Goal: Task Accomplishment & Management: Use online tool/utility

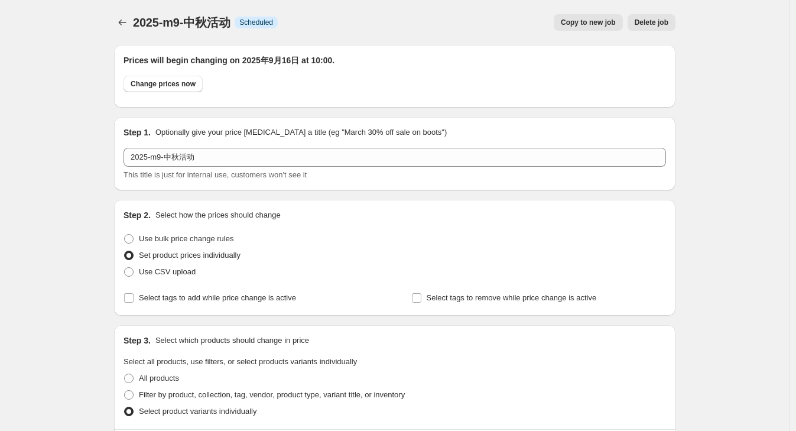
scroll to position [343, 0]
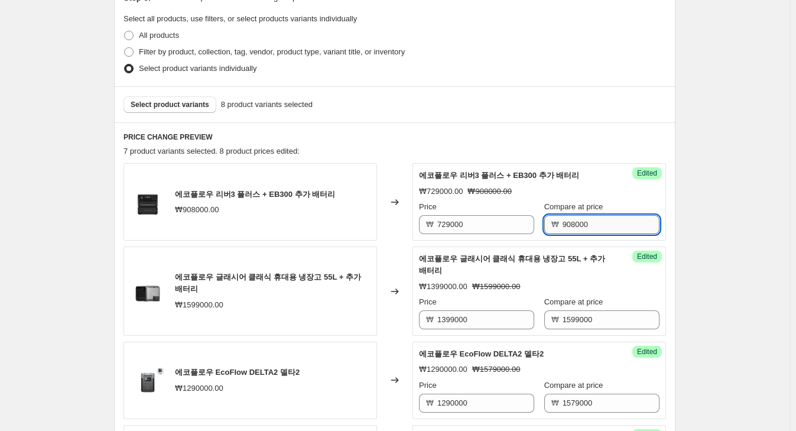
click at [582, 221] on input "908000" at bounding box center [611, 224] width 97 height 19
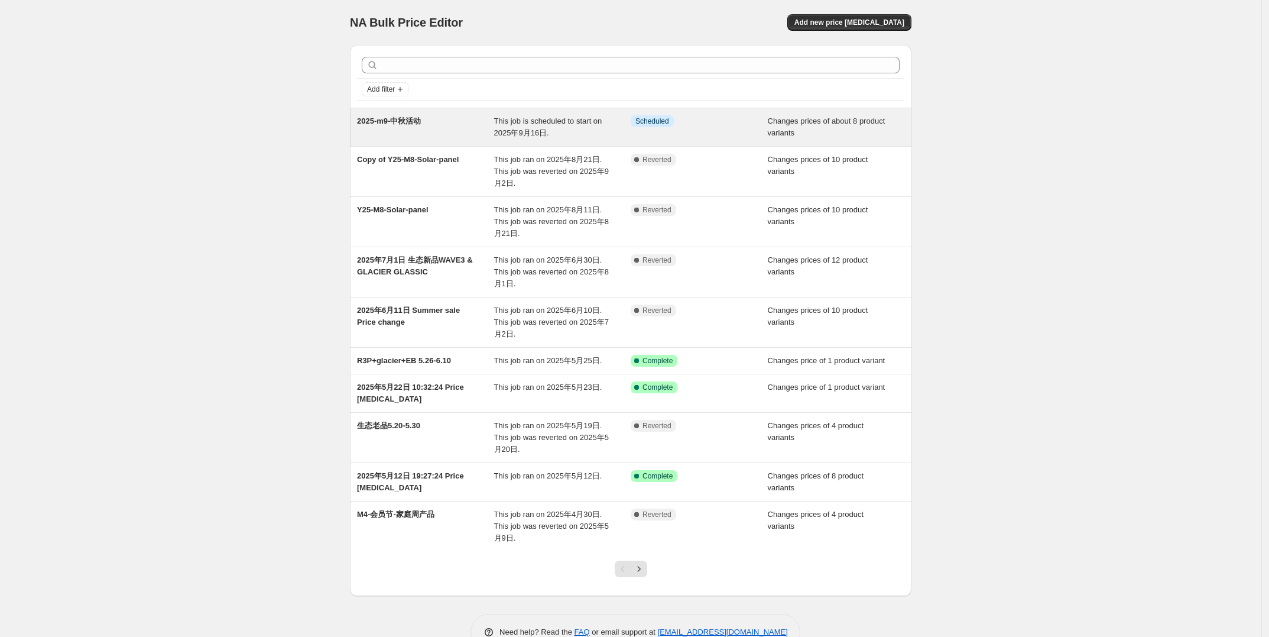
click at [489, 130] on div "2025-m9-中秋活动" at bounding box center [425, 127] width 137 height 24
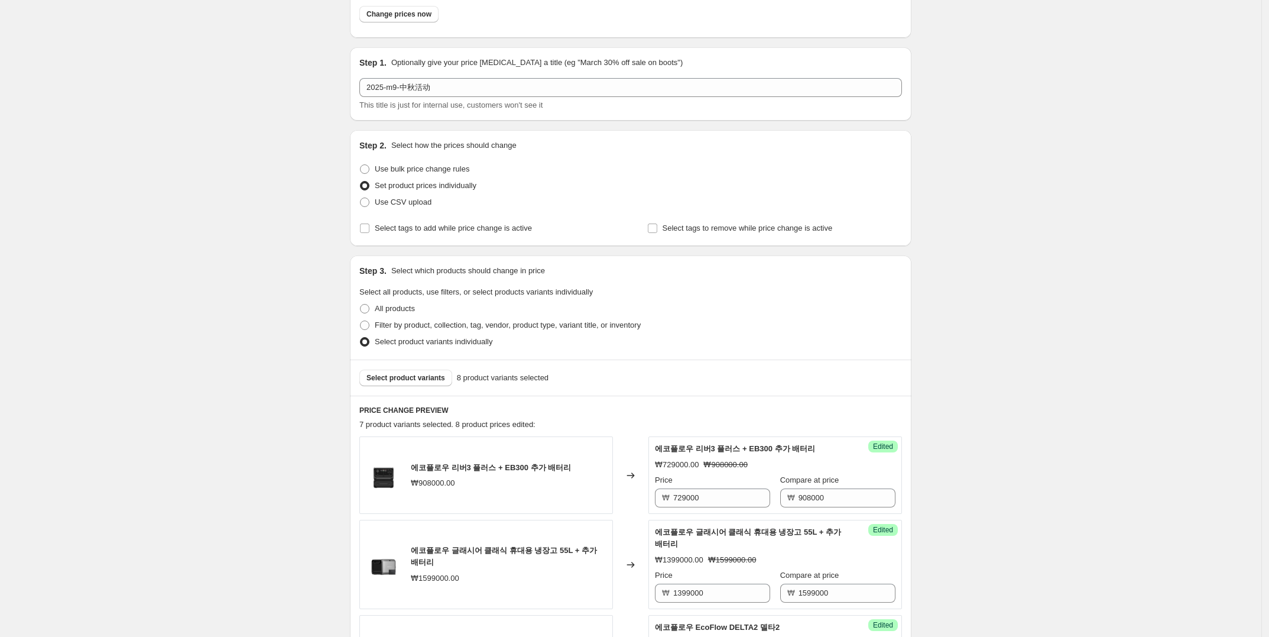
scroll to position [222, 0]
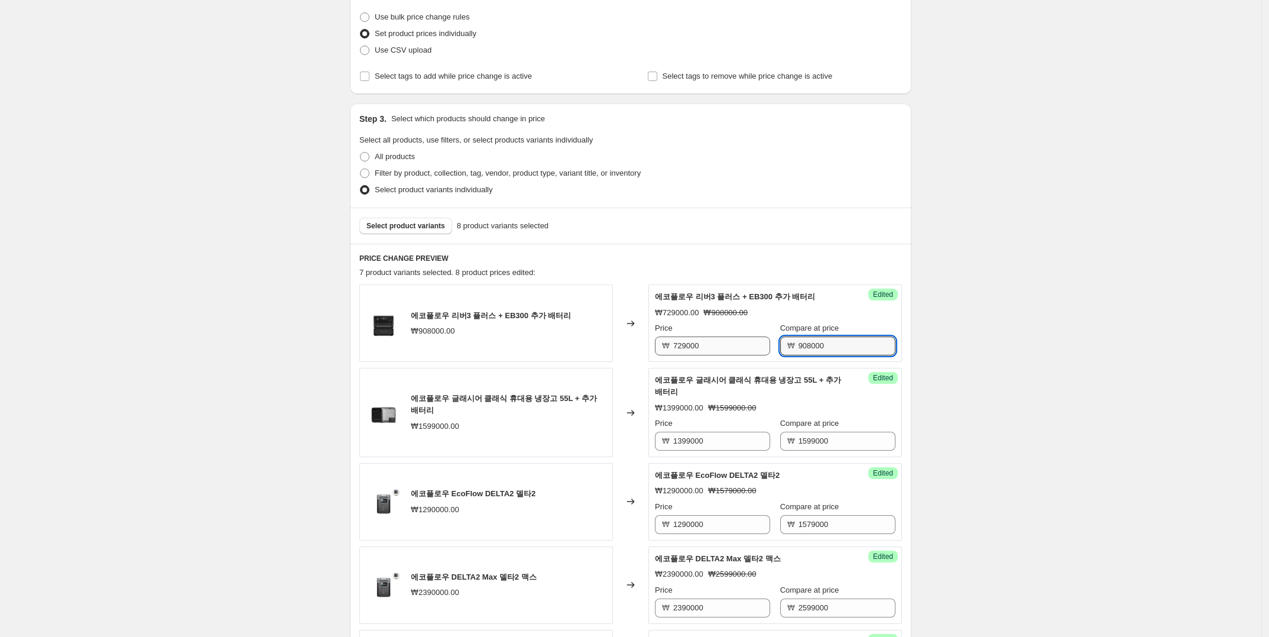
drag, startPoint x: 828, startPoint y: 346, endPoint x: 738, endPoint y: 345, distance: 90.5
click at [738, 345] on div "Price ₩ 729000 Compare at price ₩ 908000" at bounding box center [775, 338] width 241 height 33
type input "828000"
click at [270, 460] on div "2025-m9-中秋活动. This page is ready 2025-m9-中秋活动 Info Scheduled Copy to new job De…" at bounding box center [631, 553] width 1262 height 1551
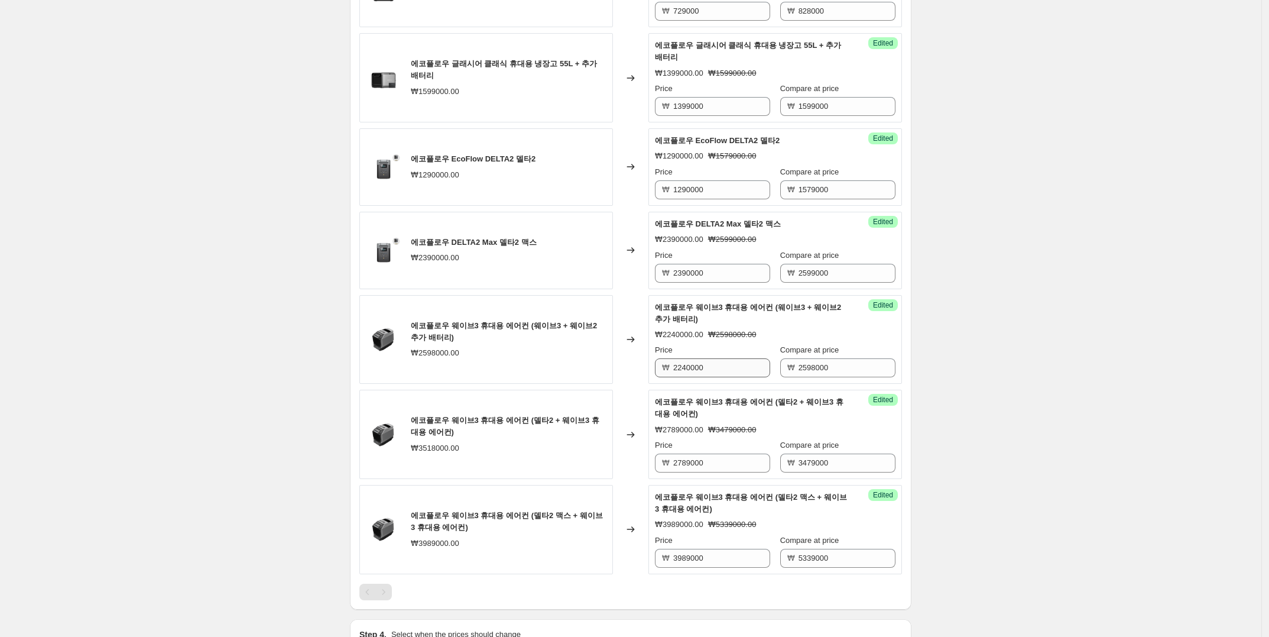
scroll to position [557, 0]
click at [712, 469] on input "2789000" at bounding box center [721, 462] width 97 height 19
type input "2889000"
click at [1039, 424] on div "2025-m9-中秋活动. This page is ready 2025-m9-中秋活动 Info Scheduled Copy to new job De…" at bounding box center [631, 218] width 1262 height 1551
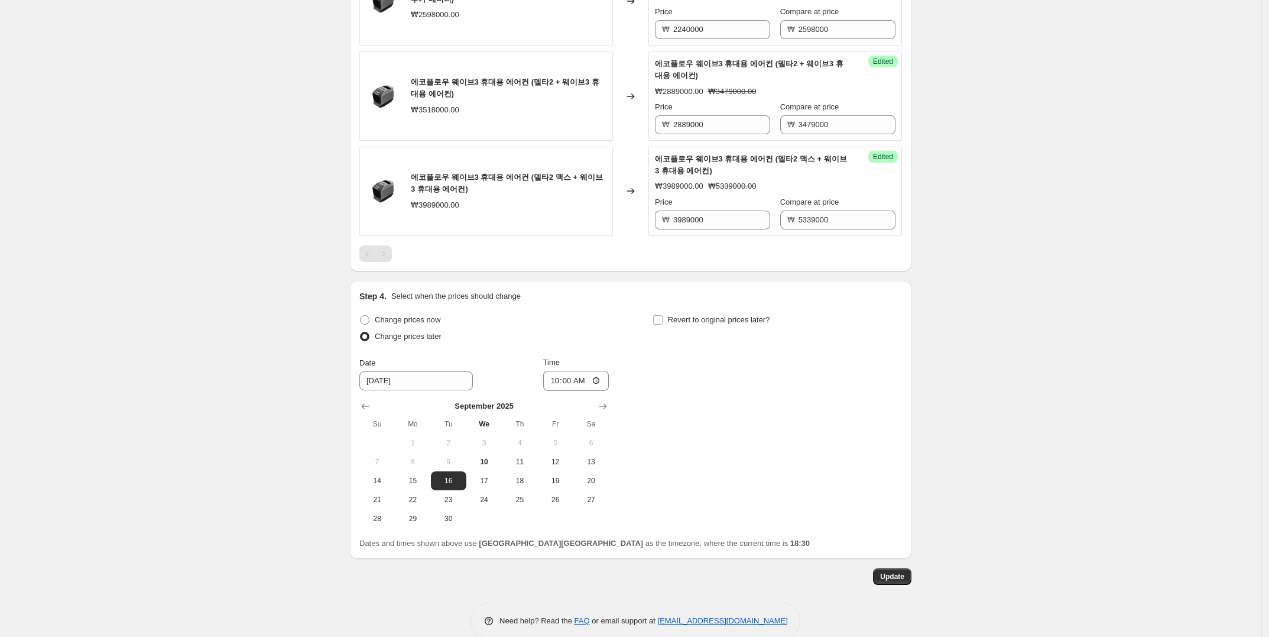
scroll to position [916, 0]
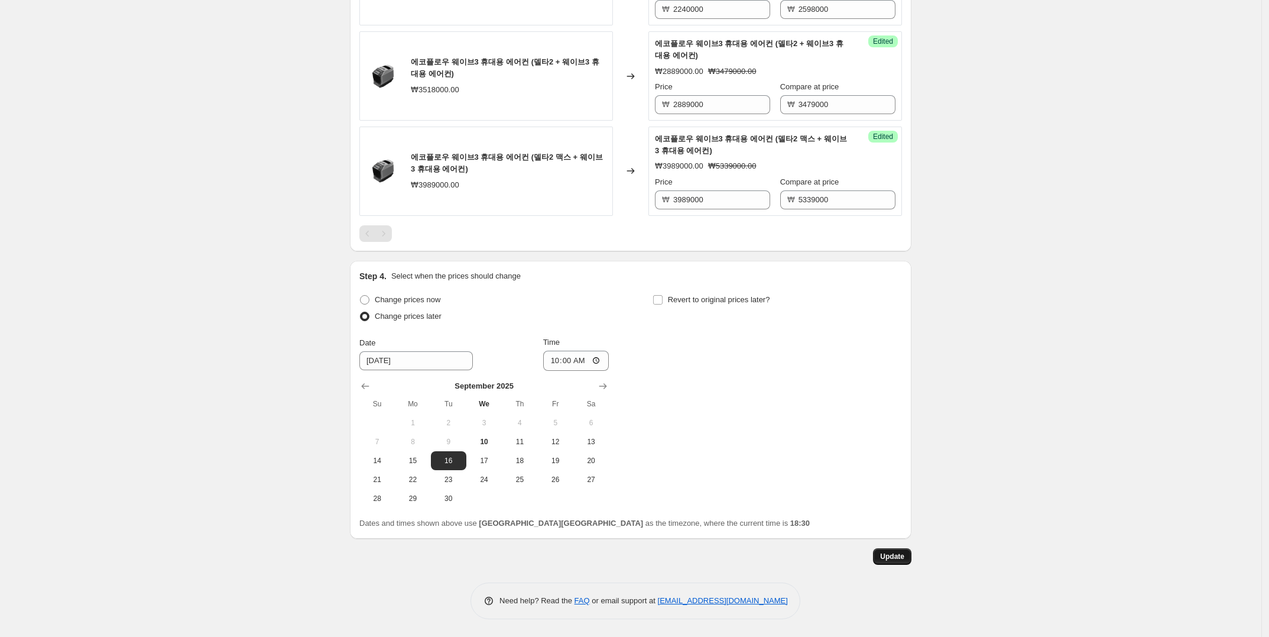
click at [892, 556] on span "Update" at bounding box center [892, 556] width 24 height 9
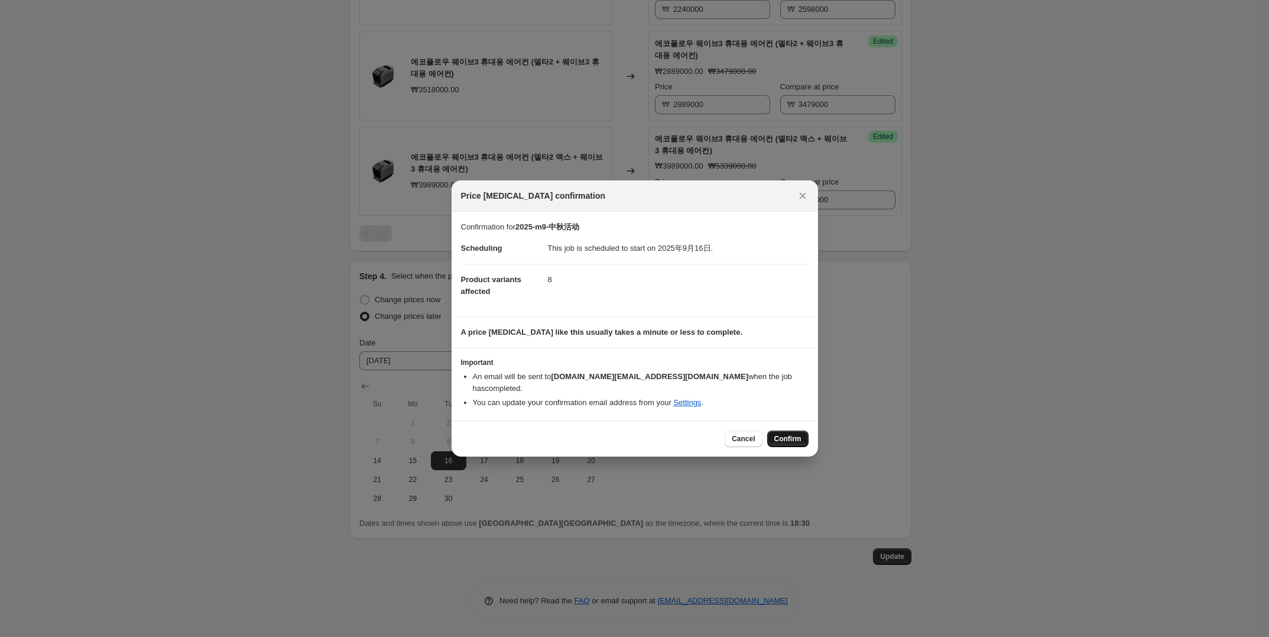
click at [795, 434] on span "Confirm" at bounding box center [787, 438] width 27 height 9
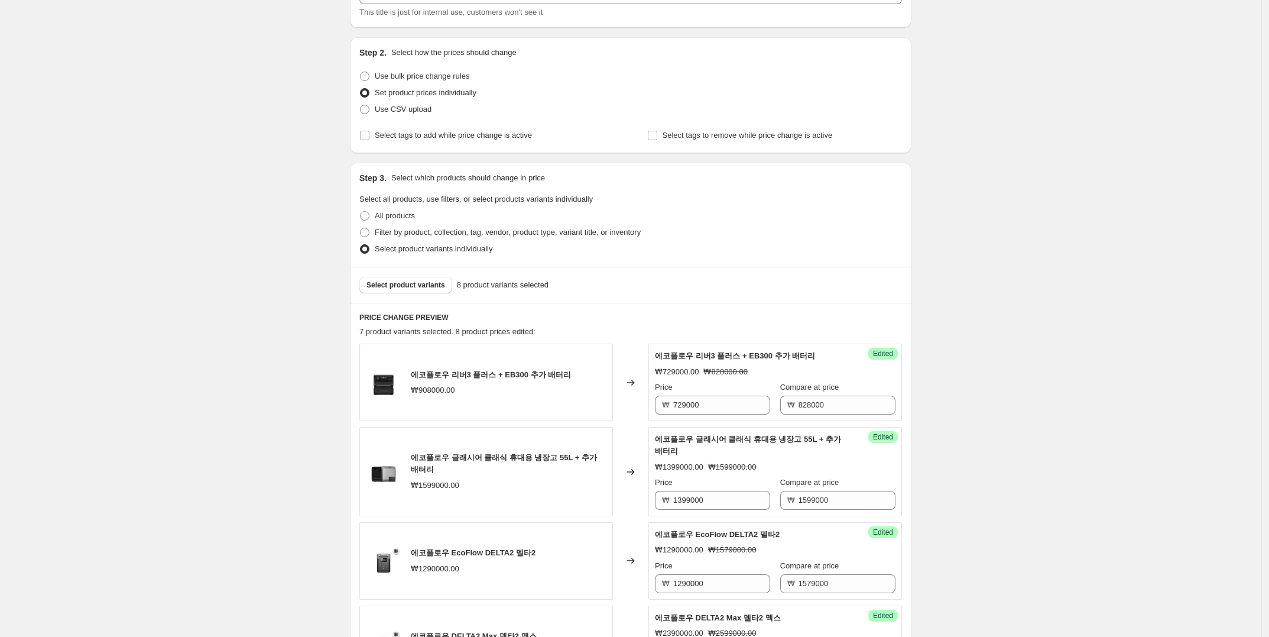
scroll to position [161, 0]
click at [423, 283] on span "Select product variants" at bounding box center [406, 285] width 79 height 9
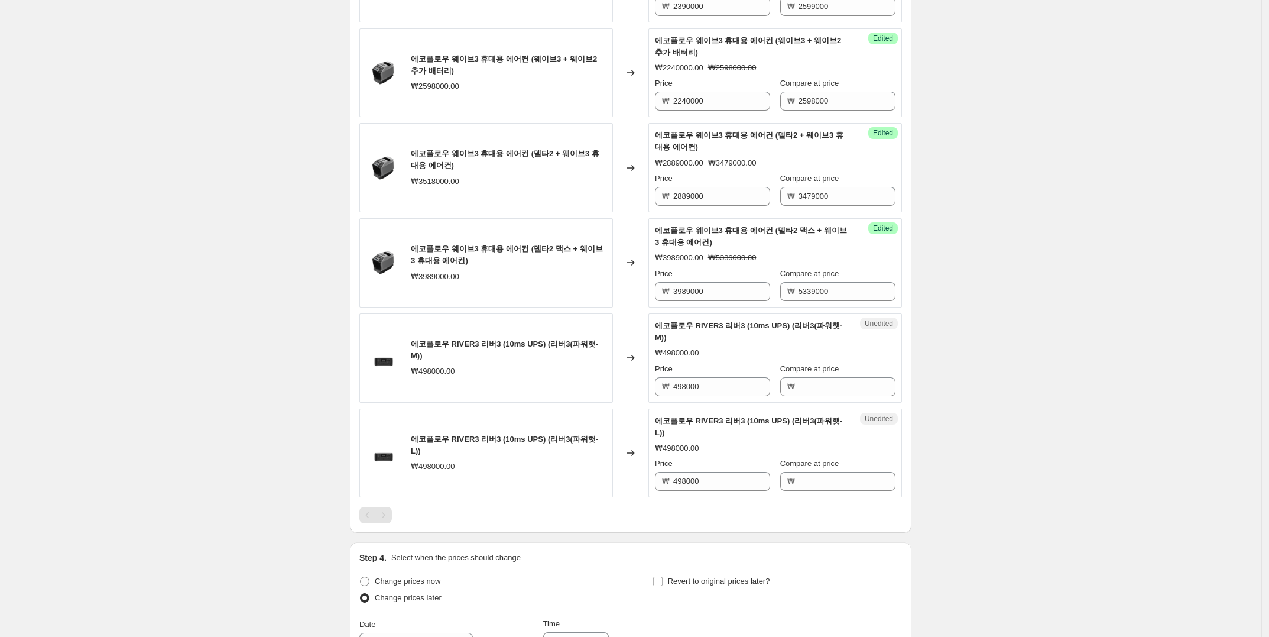
scroll to position [826, 0]
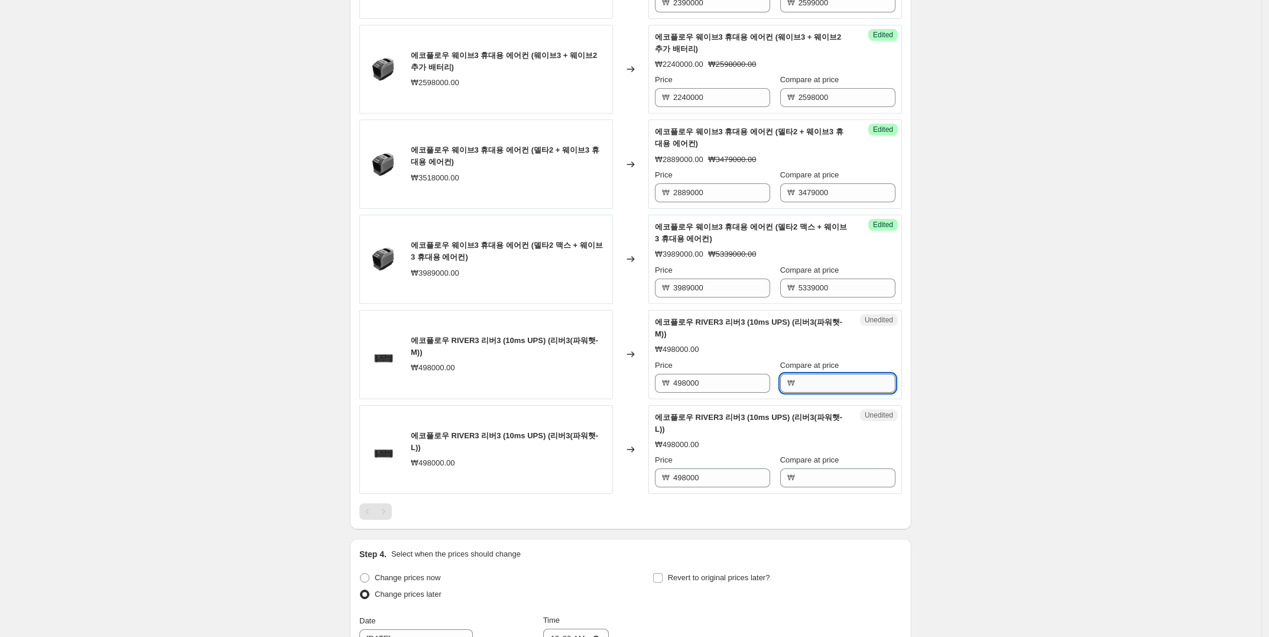
click at [812, 384] on input "Compare at price" at bounding box center [847, 383] width 97 height 19
drag, startPoint x: 714, startPoint y: 390, endPoint x: 667, endPoint y: 389, distance: 46.7
click at [667, 389] on div "₩ 498000" at bounding box center [712, 383] width 115 height 19
click at [799, 377] on input "Compare at price" at bounding box center [847, 383] width 97 height 19
paste input "498000"
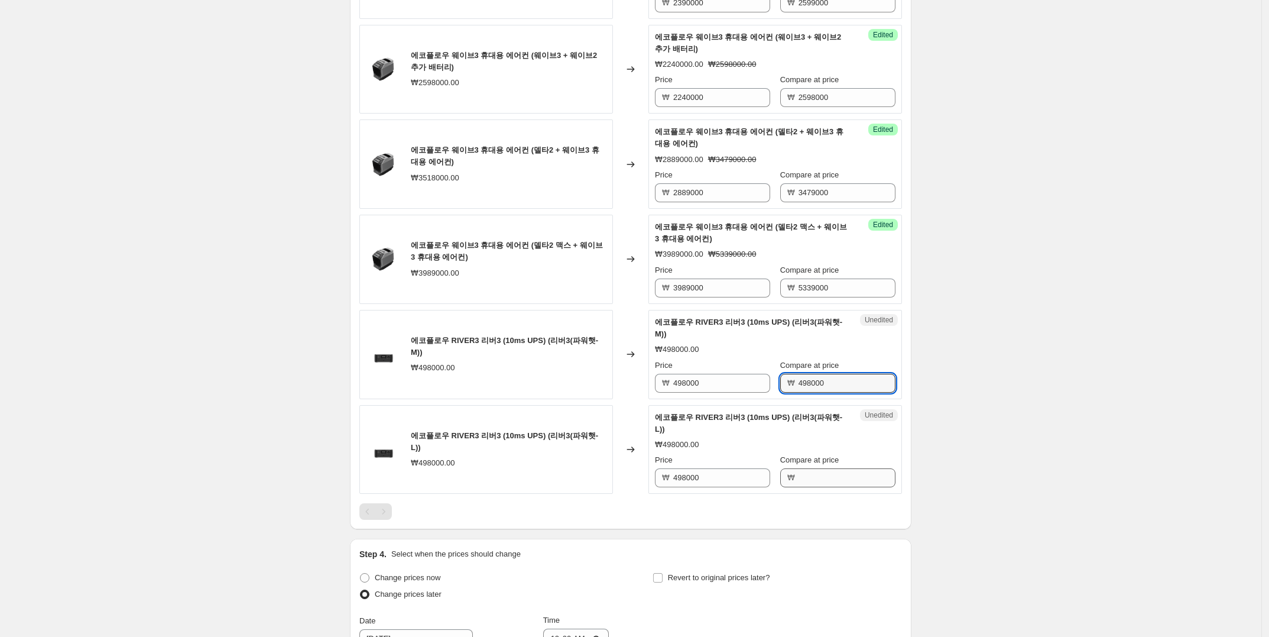
type input "498000"
click at [808, 476] on input "Compare at price" at bounding box center [847, 477] width 97 height 19
paste input "498000"
type input "498000"
drag, startPoint x: 714, startPoint y: 384, endPoint x: 646, endPoint y: 388, distance: 68.1
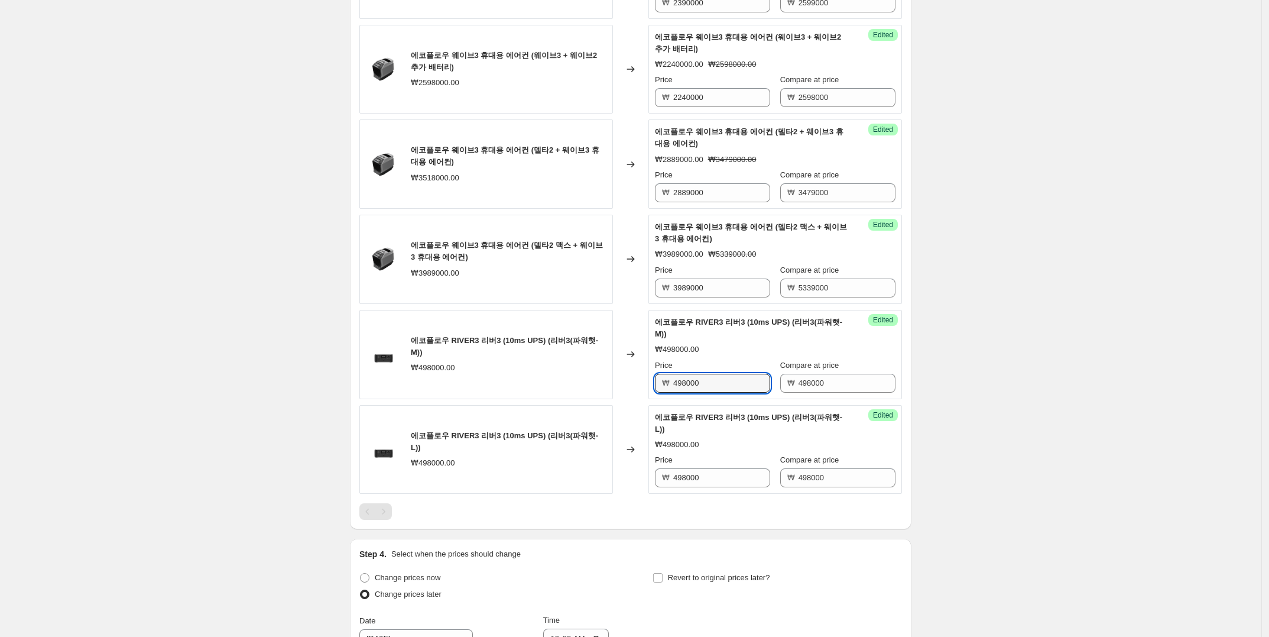
click at [646, 388] on div "에코플로우 RIVER3 리버3 (10ms UPS) (리버3(파워햇-M)) ₩498000.00 Changed to Success Edited 에…" at bounding box center [630, 354] width 543 height 89
click at [716, 375] on input "498000" at bounding box center [721, 383] width 97 height 19
drag, startPoint x: 715, startPoint y: 381, endPoint x: 650, endPoint y: 382, distance: 65.0
click at [650, 382] on div "에코플로우 RIVER3 리버3 (10ms UPS) (리버3(파워햇-M)) ₩498000.00 Changed to Success Edited 에…" at bounding box center [630, 354] width 543 height 89
paste input "399"
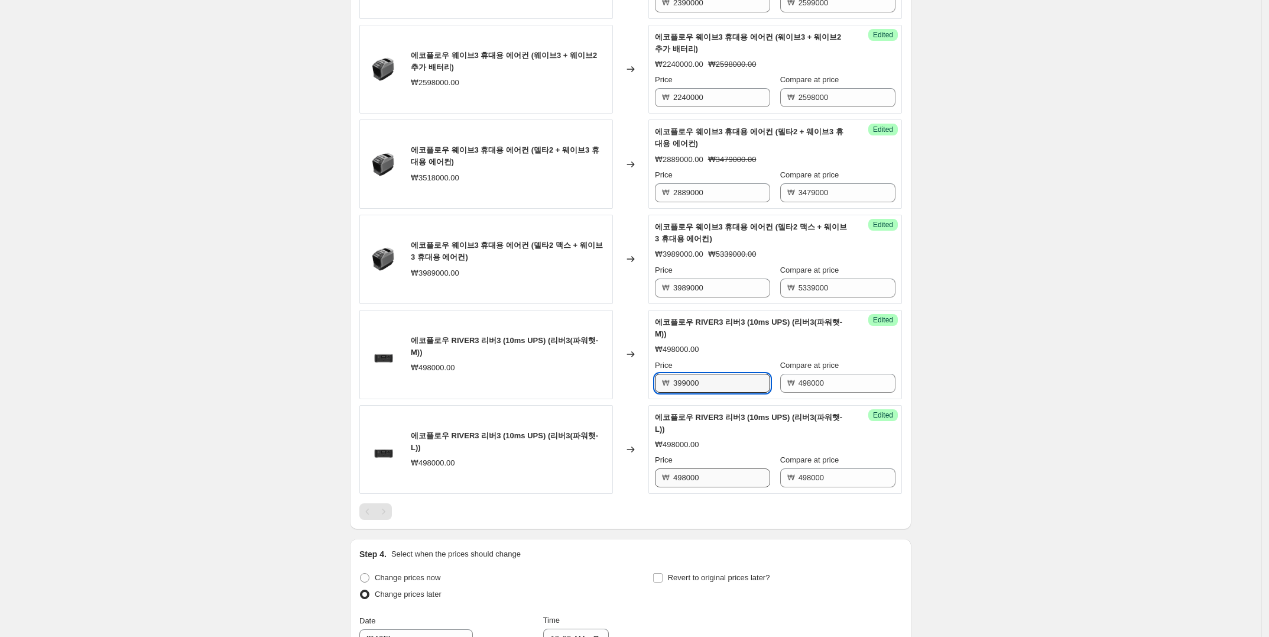
type input "399000"
drag, startPoint x: 713, startPoint y: 481, endPoint x: 630, endPoint y: 479, distance: 82.8
click at [630, 479] on div "에코플로우 RIVER3 리버3 (10ms UPS) (리버3(파워햇-L)) ₩498000.00 Changed to Success Edited 에…" at bounding box center [630, 449] width 543 height 89
paste input "399"
type input "399000"
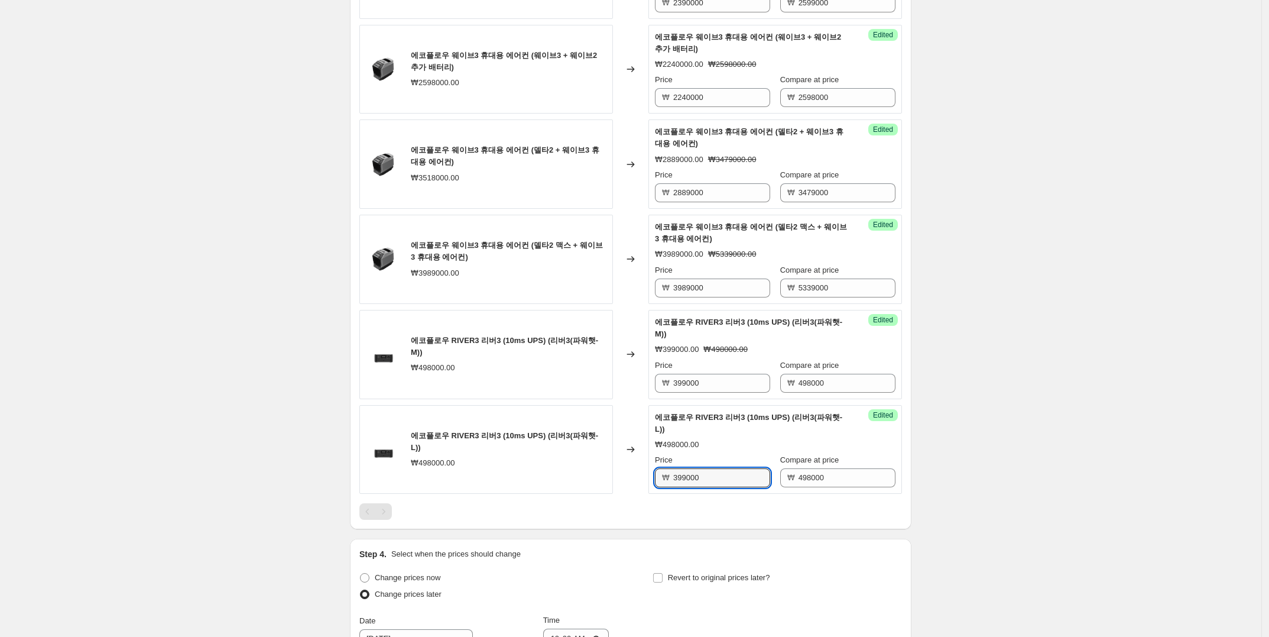
click at [957, 365] on div "2025-m9-中秋活动. This page is ready 2025-m9-中秋活动 Info Scheduled Copy to new job De…" at bounding box center [631, 44] width 1262 height 1741
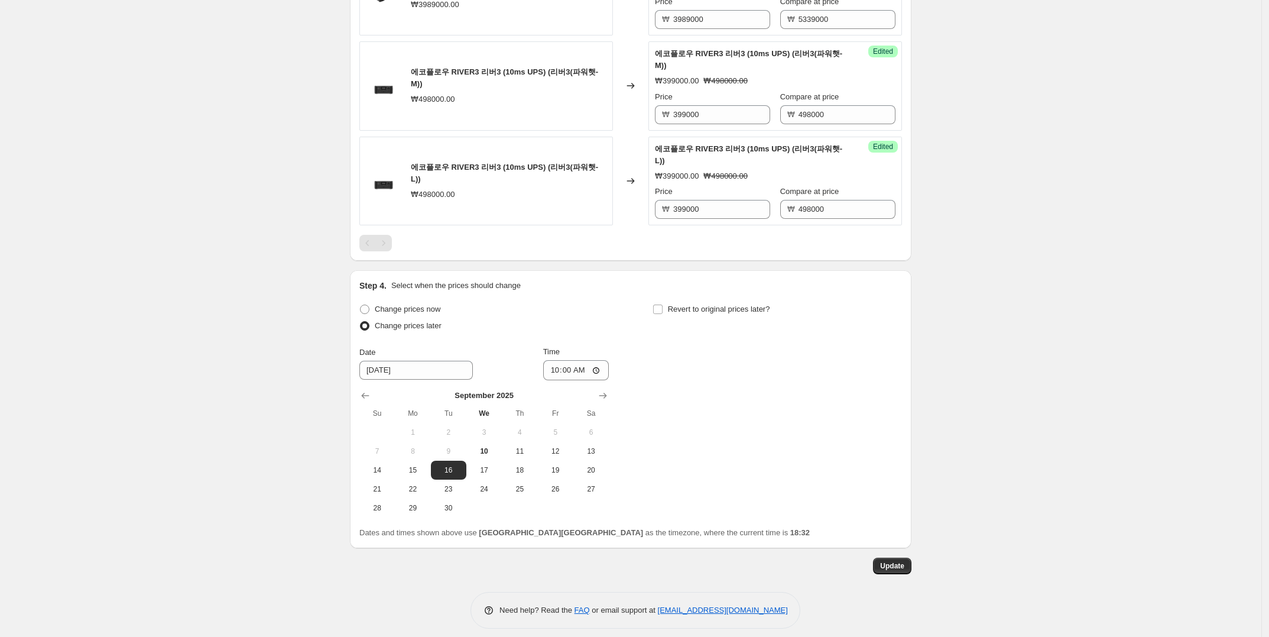
scroll to position [1107, 0]
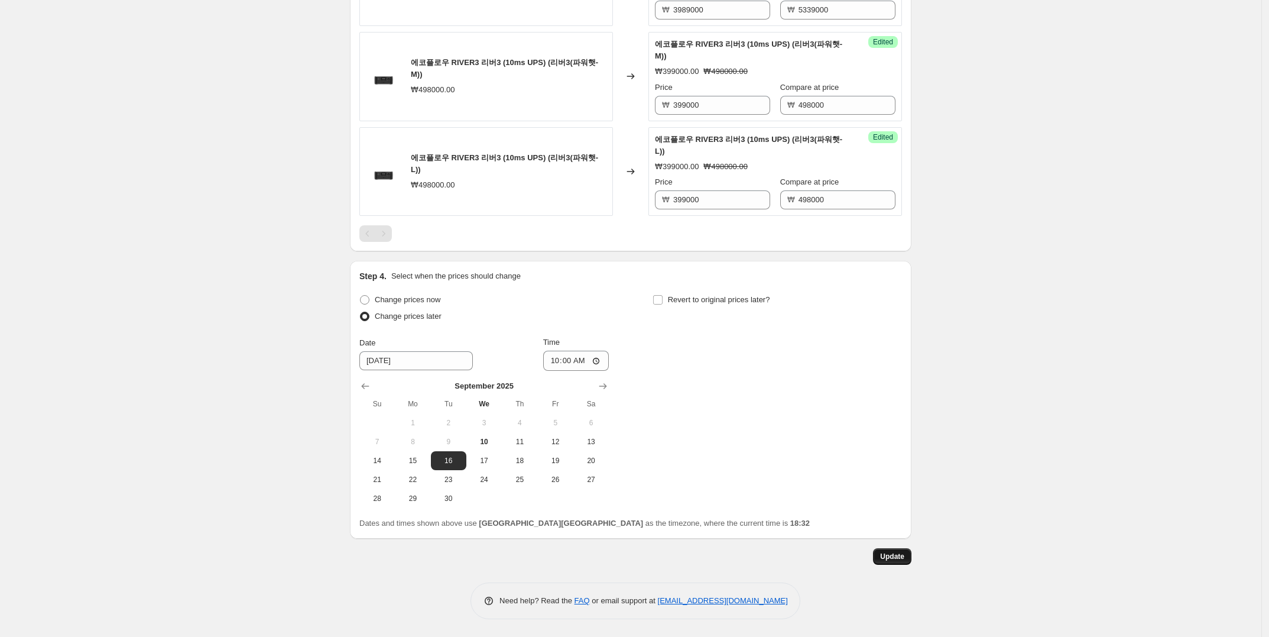
click at [899, 560] on span "Update" at bounding box center [892, 556] width 24 height 9
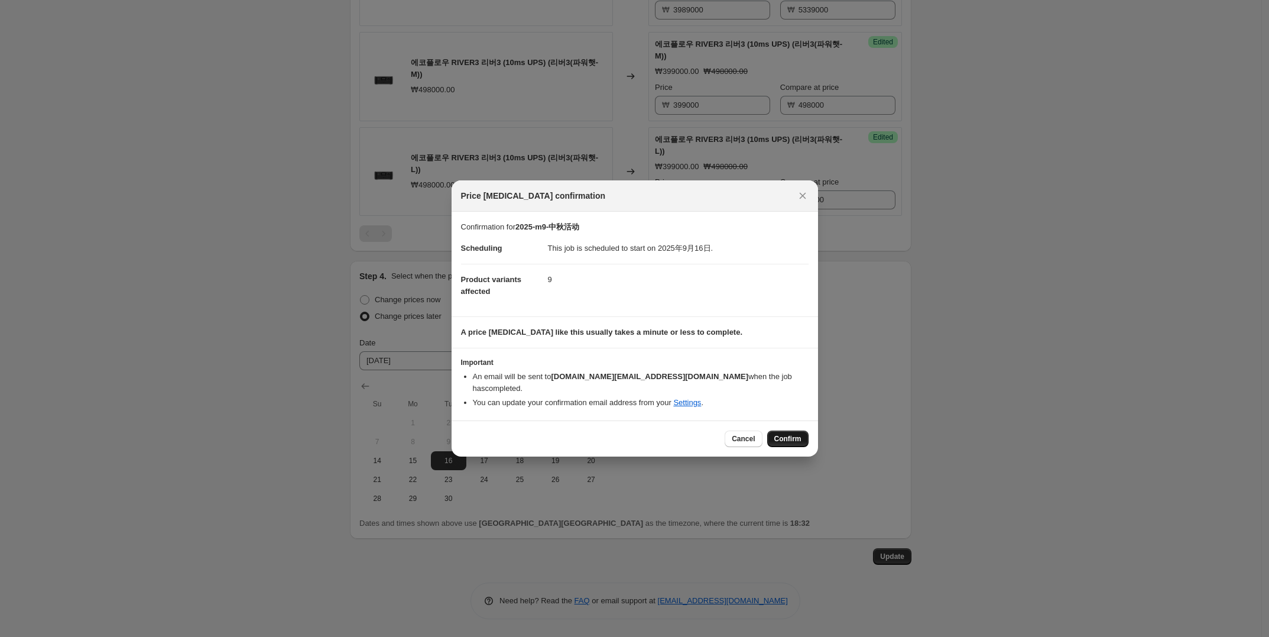
click at [788, 437] on span "Confirm" at bounding box center [787, 438] width 27 height 9
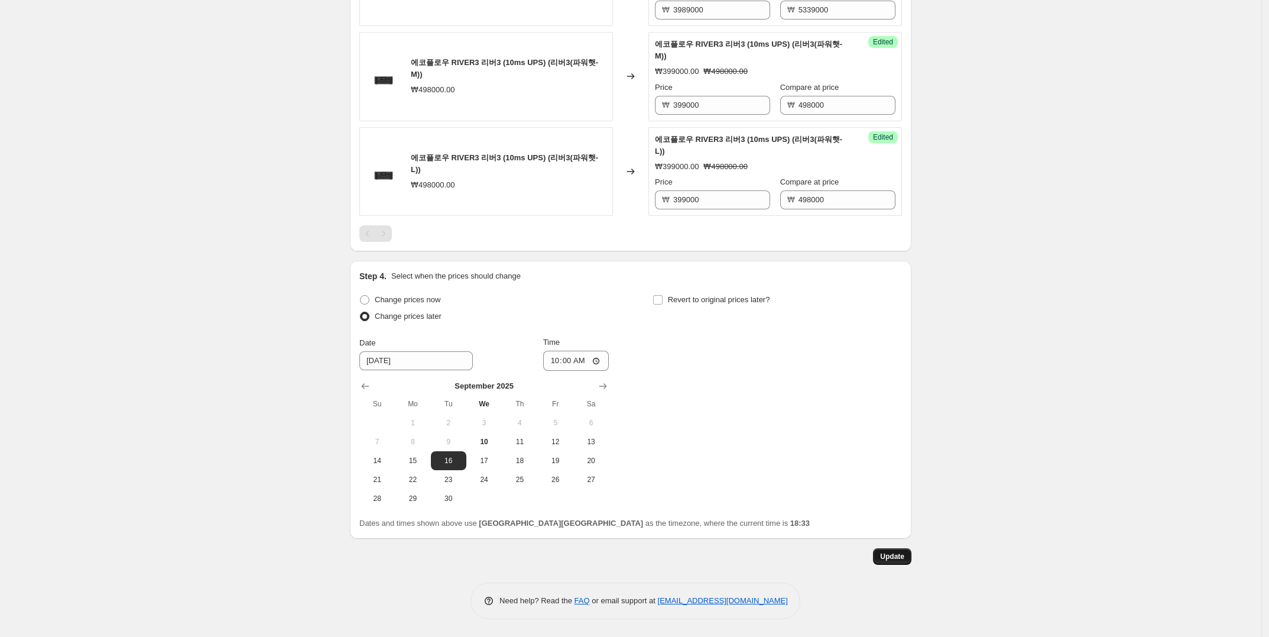
click at [882, 558] on button "Update" at bounding box center [892, 556] width 38 height 17
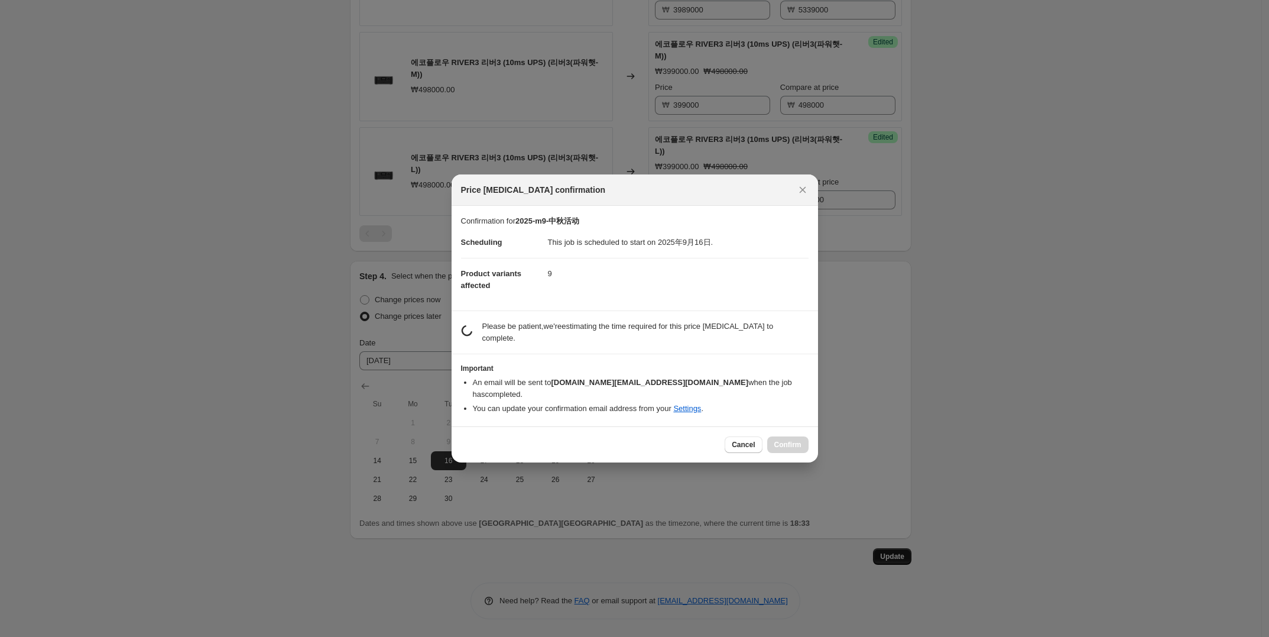
scroll to position [0, 0]
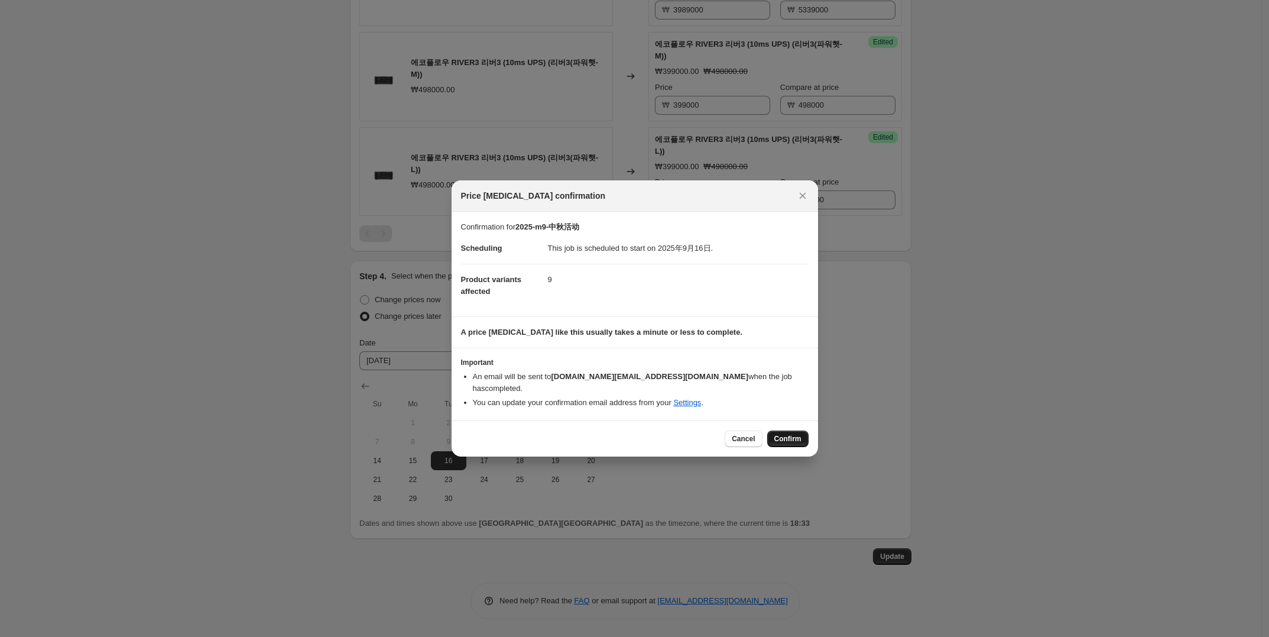
click at [787, 437] on span "Confirm" at bounding box center [787, 438] width 27 height 9
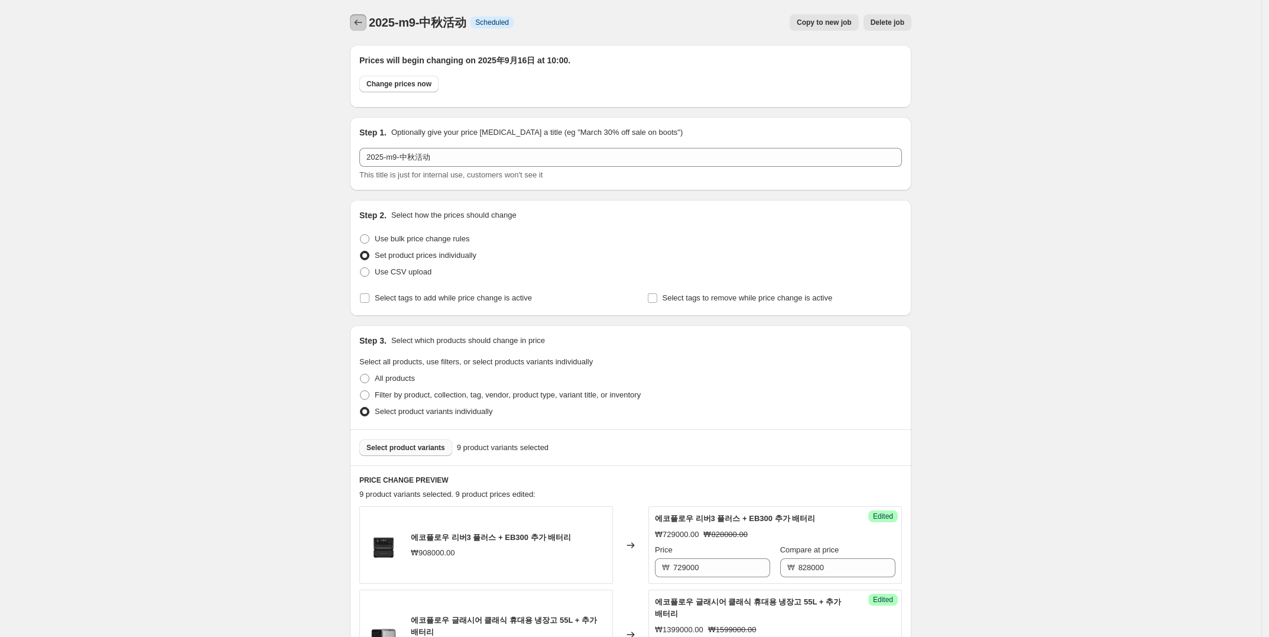
click at [356, 18] on icon "Price change jobs" at bounding box center [358, 23] width 12 height 12
